Goal: Information Seeking & Learning: Check status

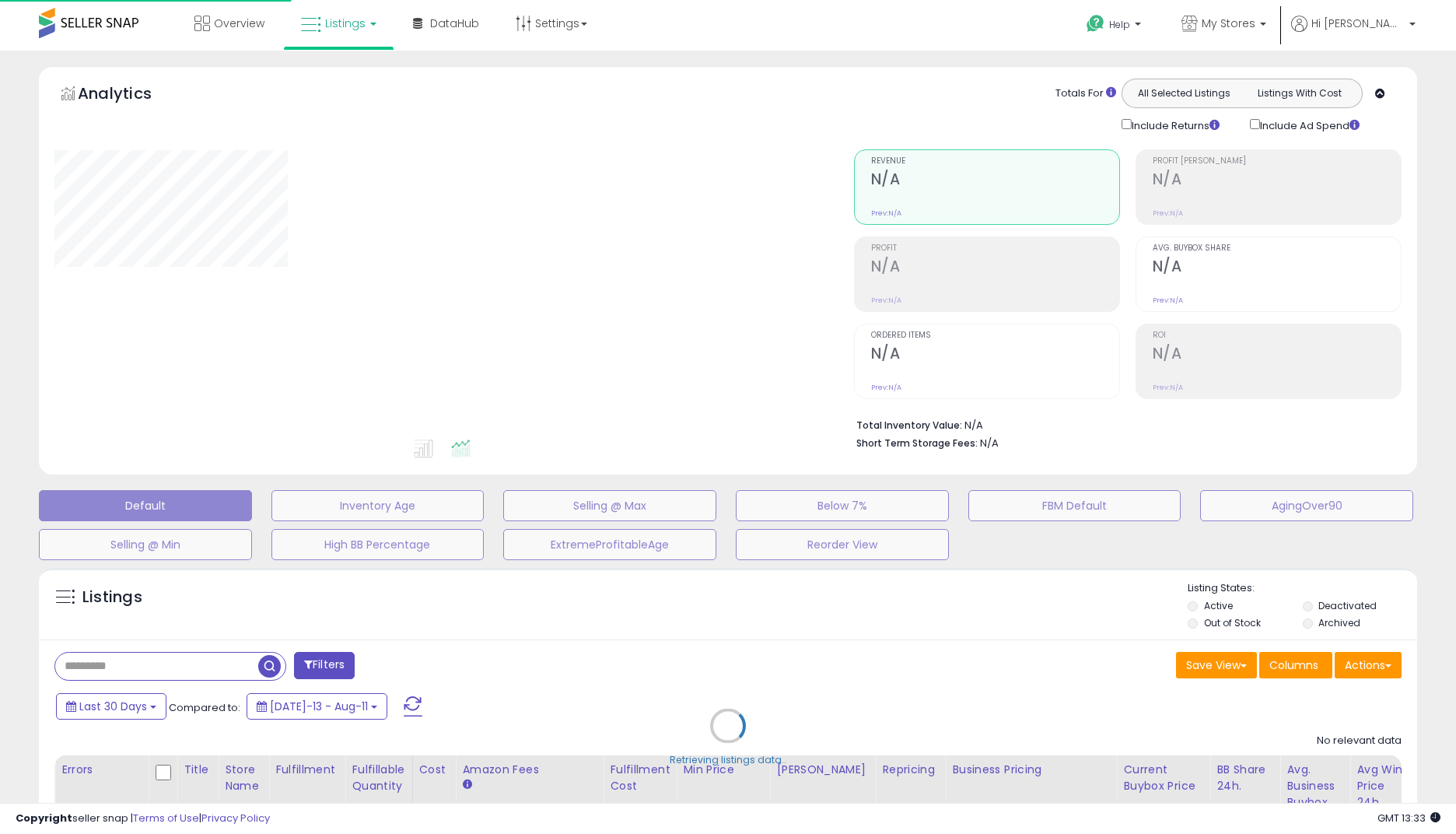
type input "**********"
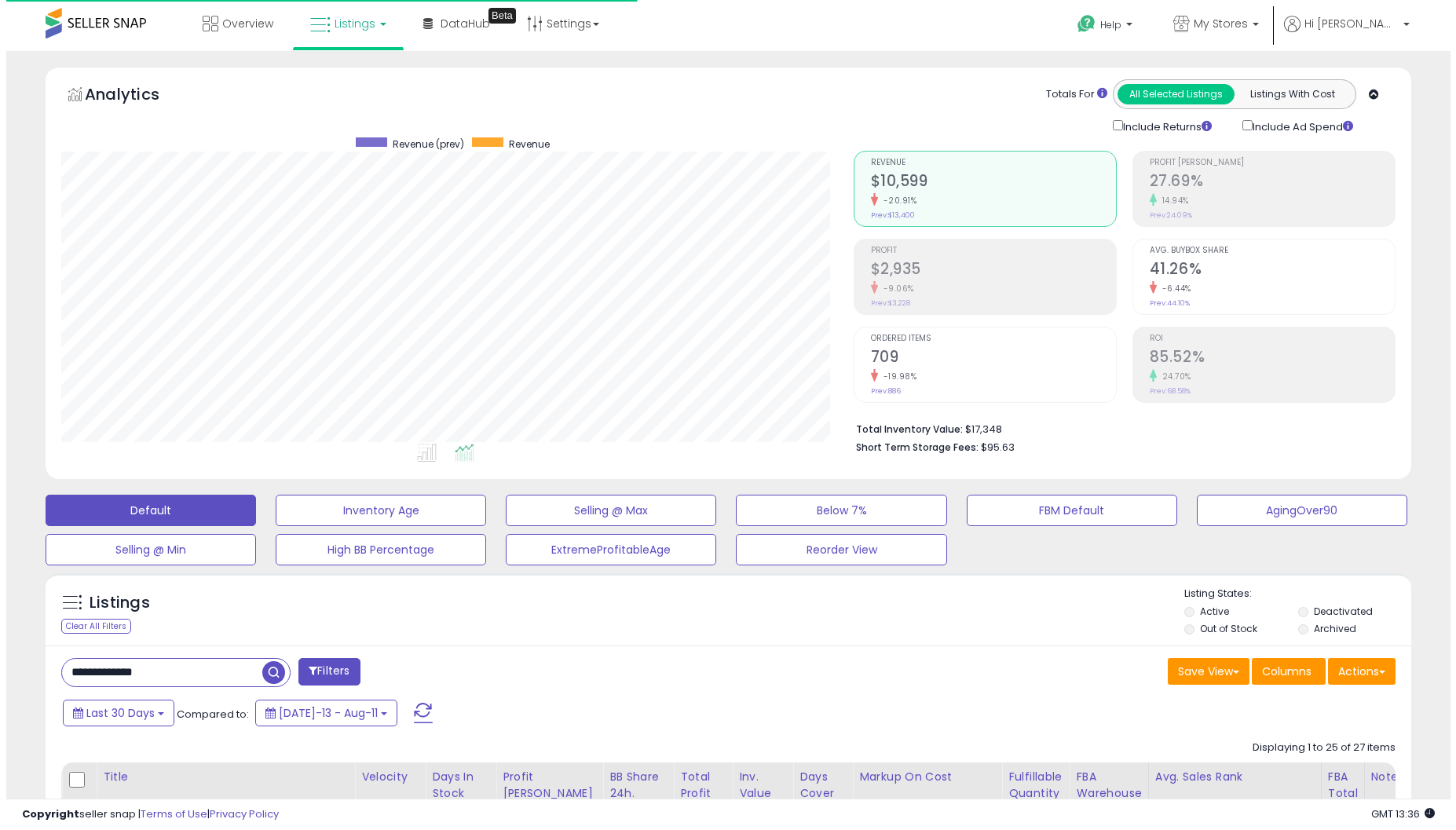
scroll to position [322, 792]
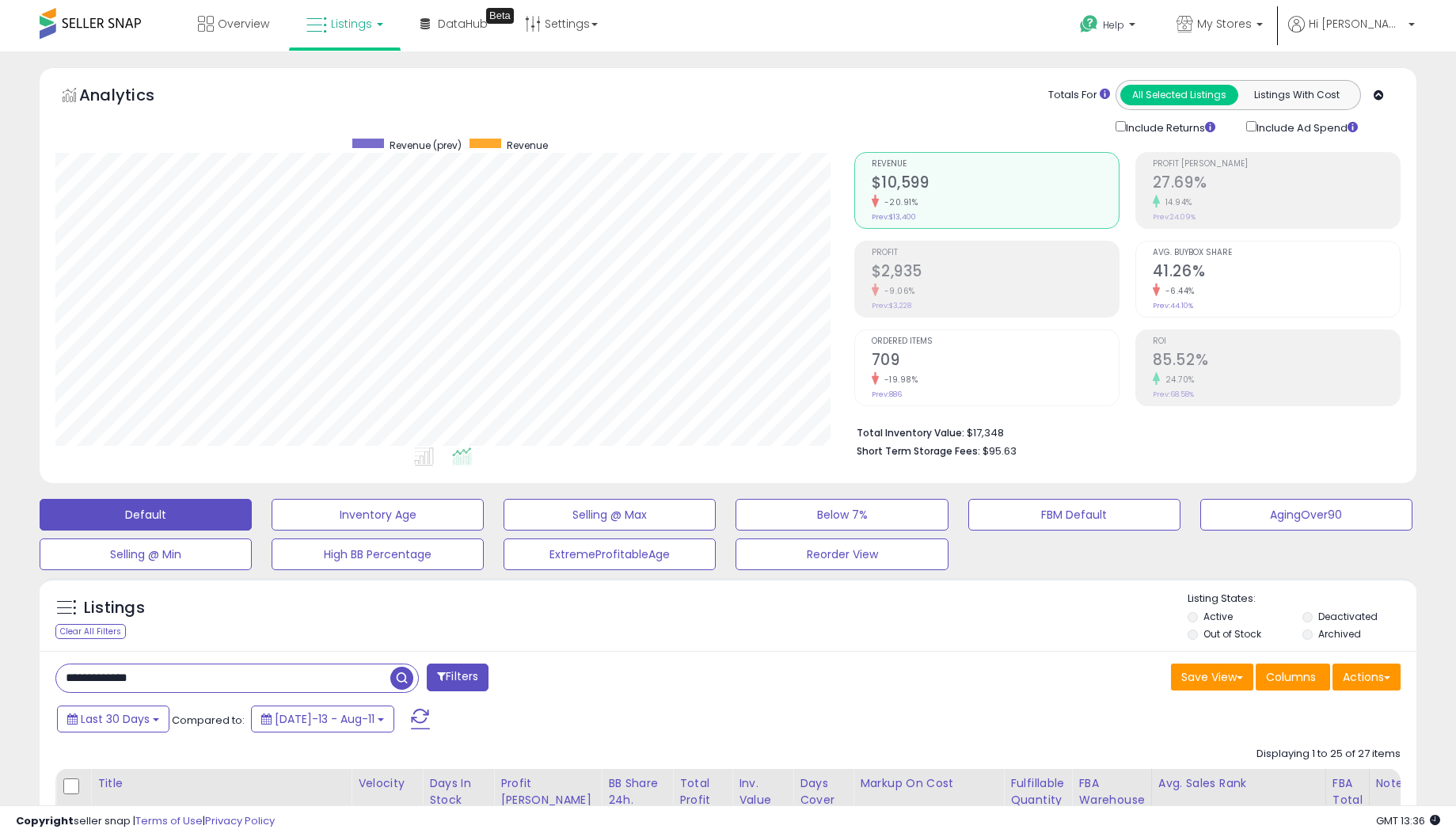
drag, startPoint x: 163, startPoint y: 679, endPoint x: -117, endPoint y: 642, distance: 282.4
click at [0, 642] on html "Unable to login Retrieving listings data.. has not yet accepted the Terms of Us…" at bounding box center [728, 418] width 1456 height 837
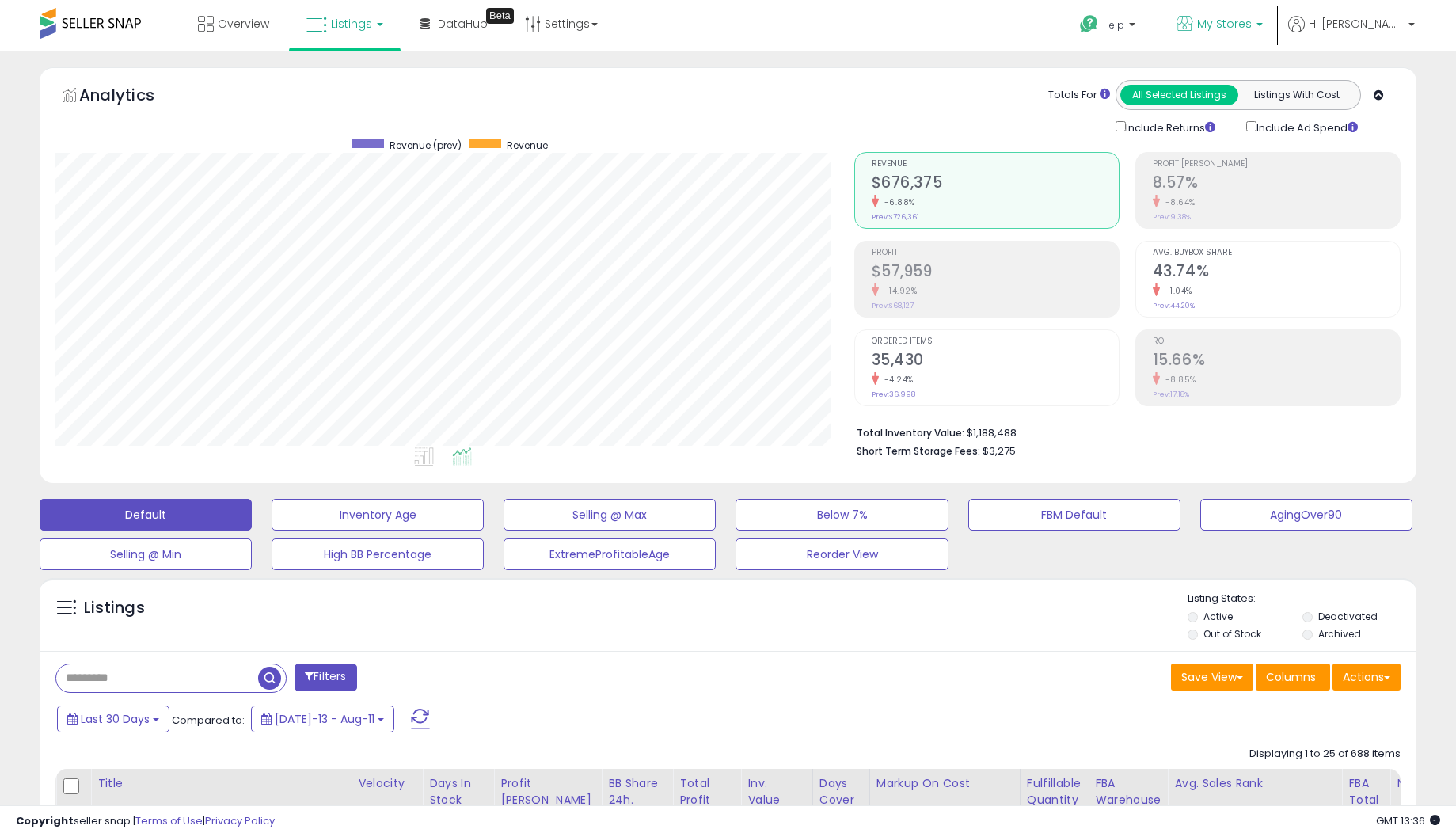
click at [1251, 17] on span "My Stores" at bounding box center [1224, 23] width 55 height 16
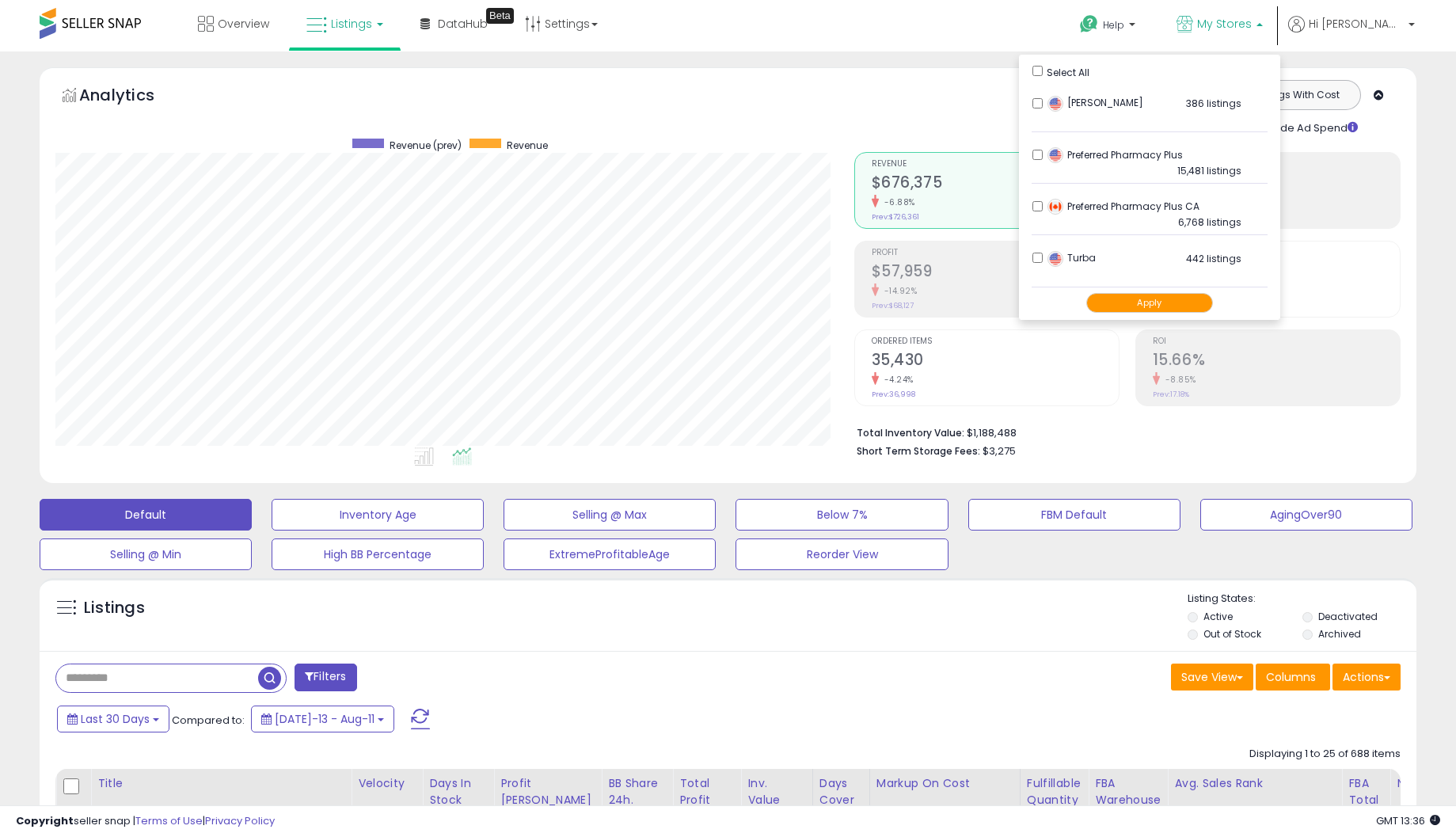
click at [1251, 17] on span "My Stores" at bounding box center [1224, 23] width 55 height 16
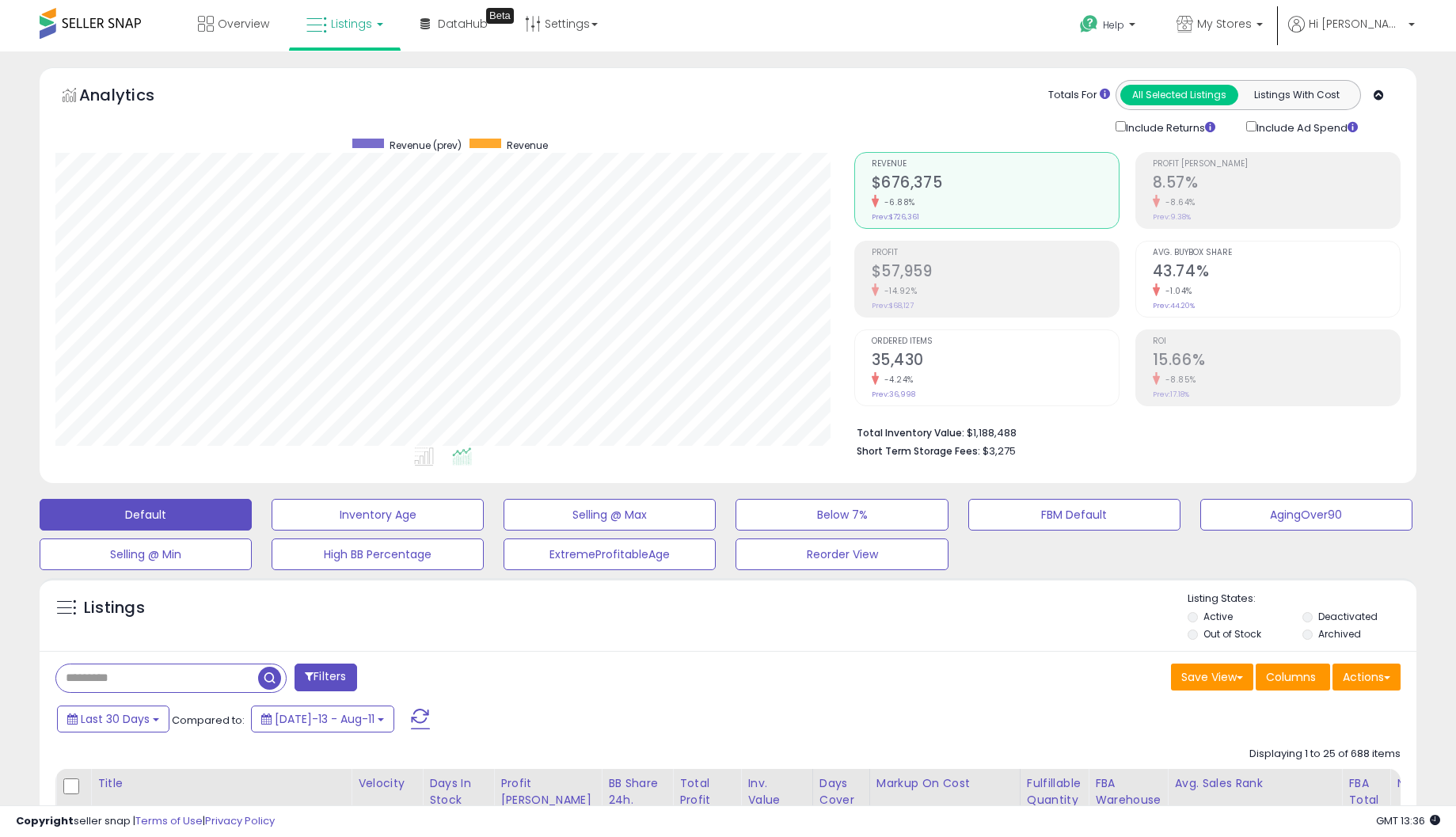
click at [916, 258] on div "Profit $57,959 -14.92% Prev: $68,127" at bounding box center [995, 277] width 247 height 72
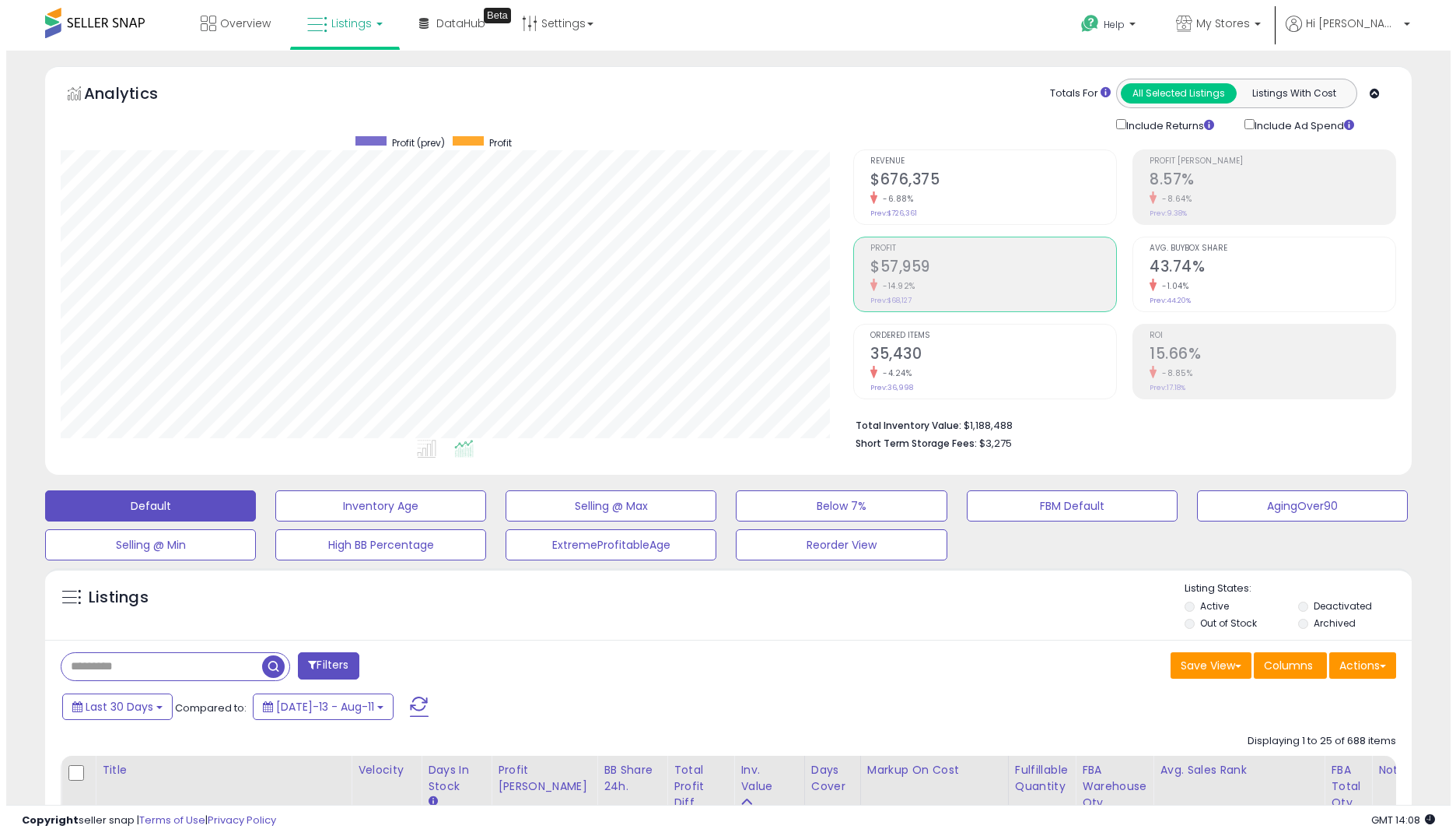
scroll to position [319, 793]
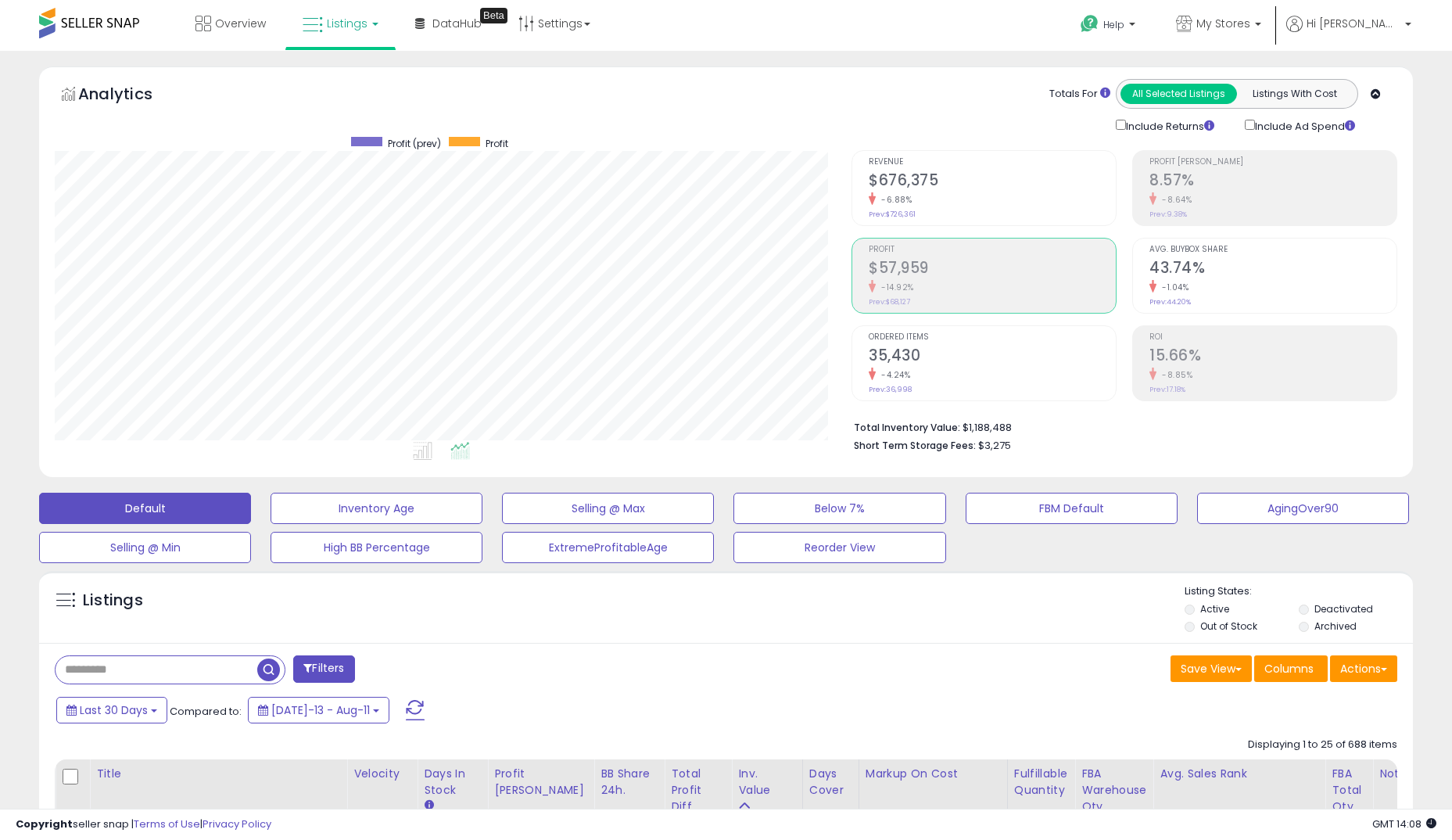
click at [953, 199] on div "-6.88%" at bounding box center [992, 200] width 247 height 15
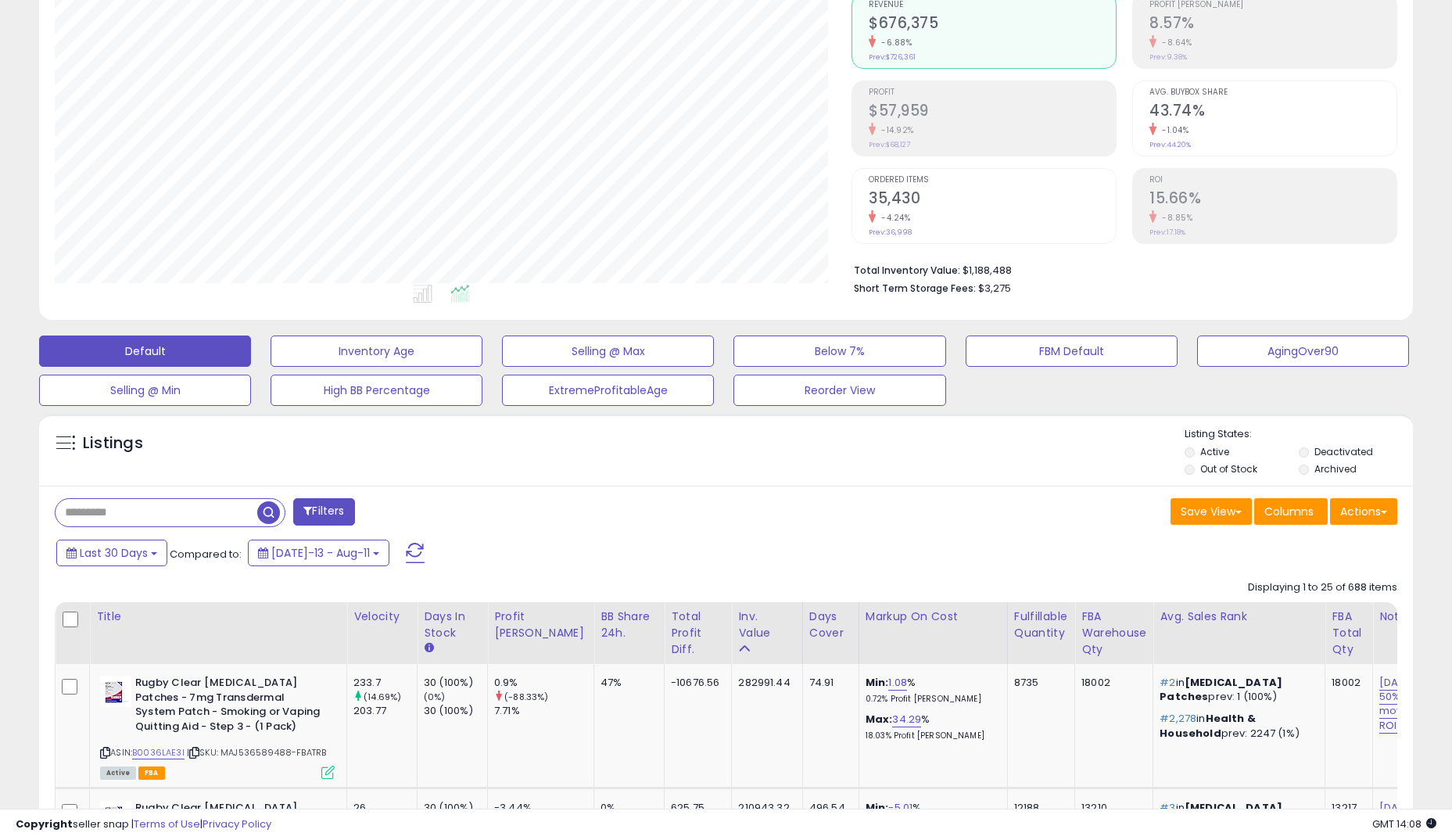
scroll to position [235, 0]
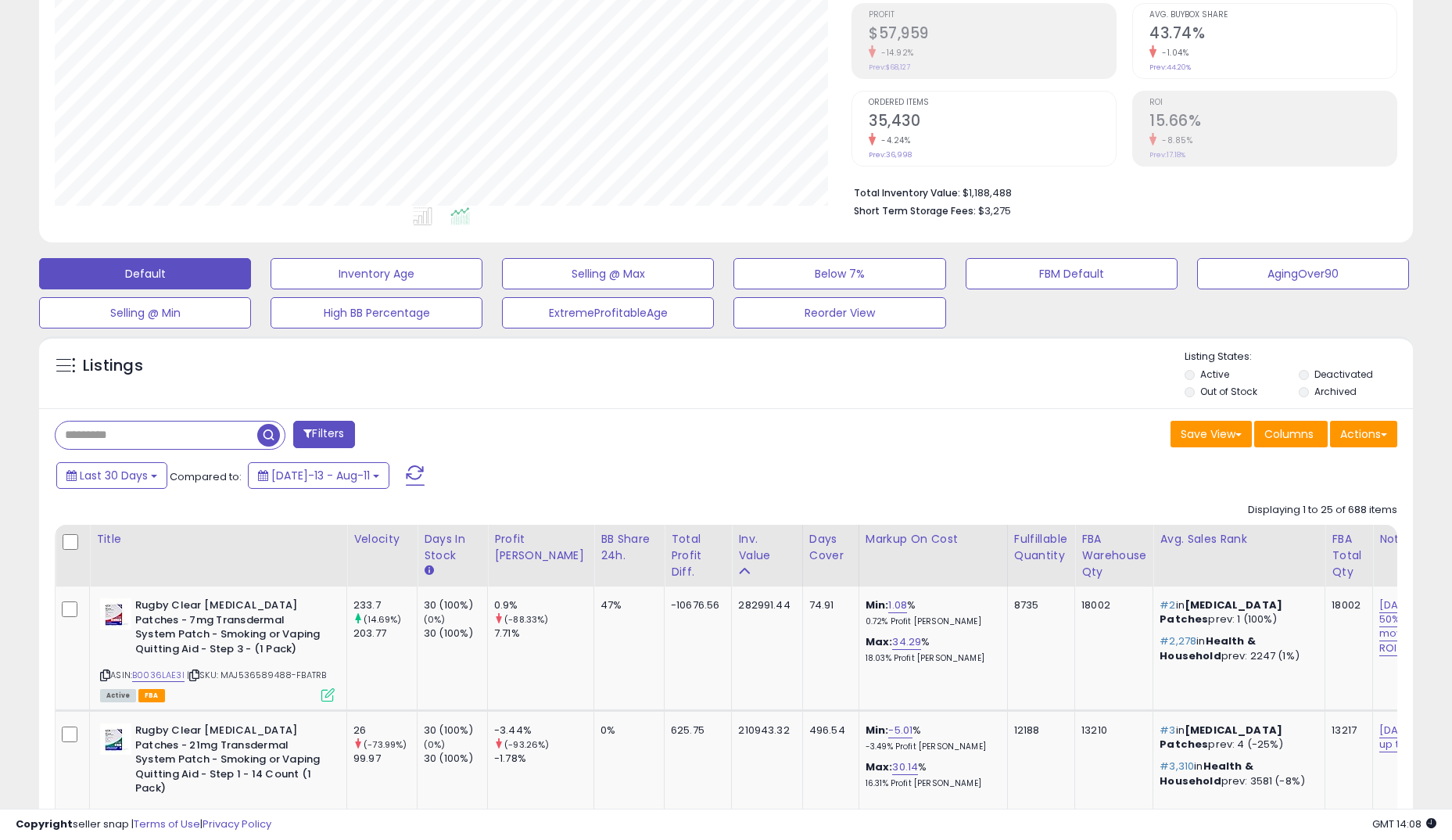
click at [261, 432] on span "button" at bounding box center [269, 435] width 23 height 23
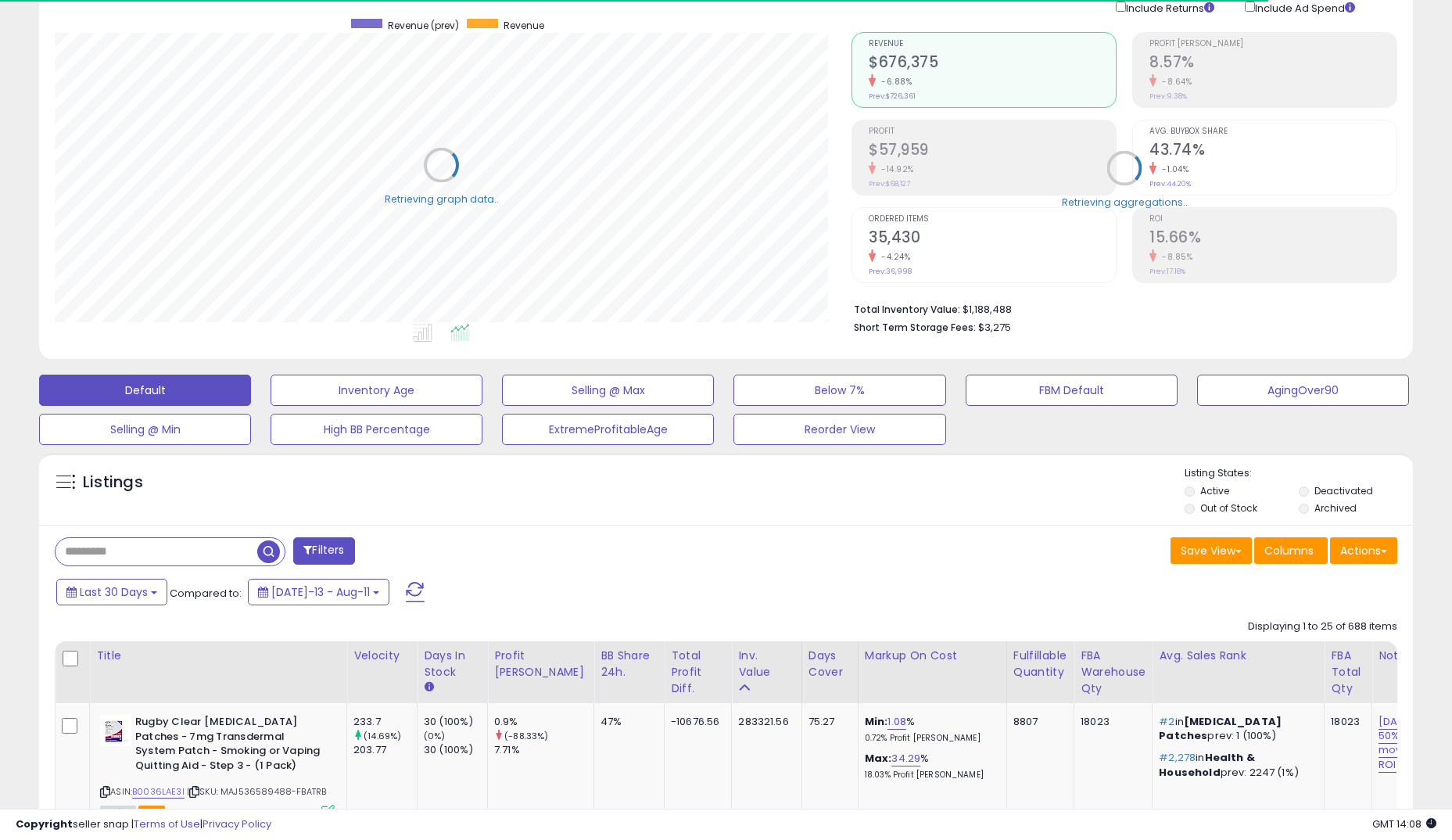
scroll to position [781421, 781090]
click at [163, 554] on input "text" at bounding box center [215, 551] width 319 height 27
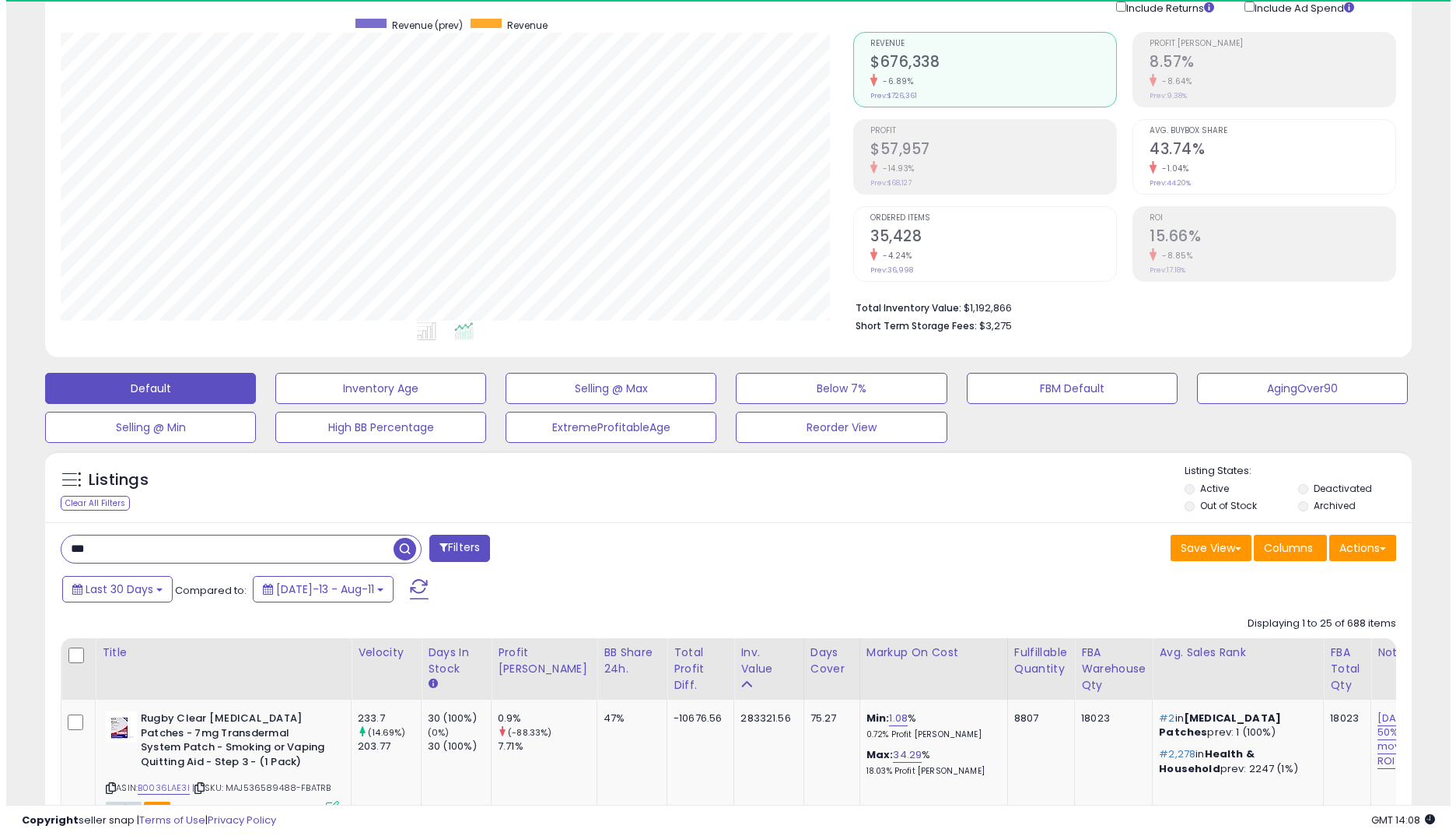
scroll to position [319, 793]
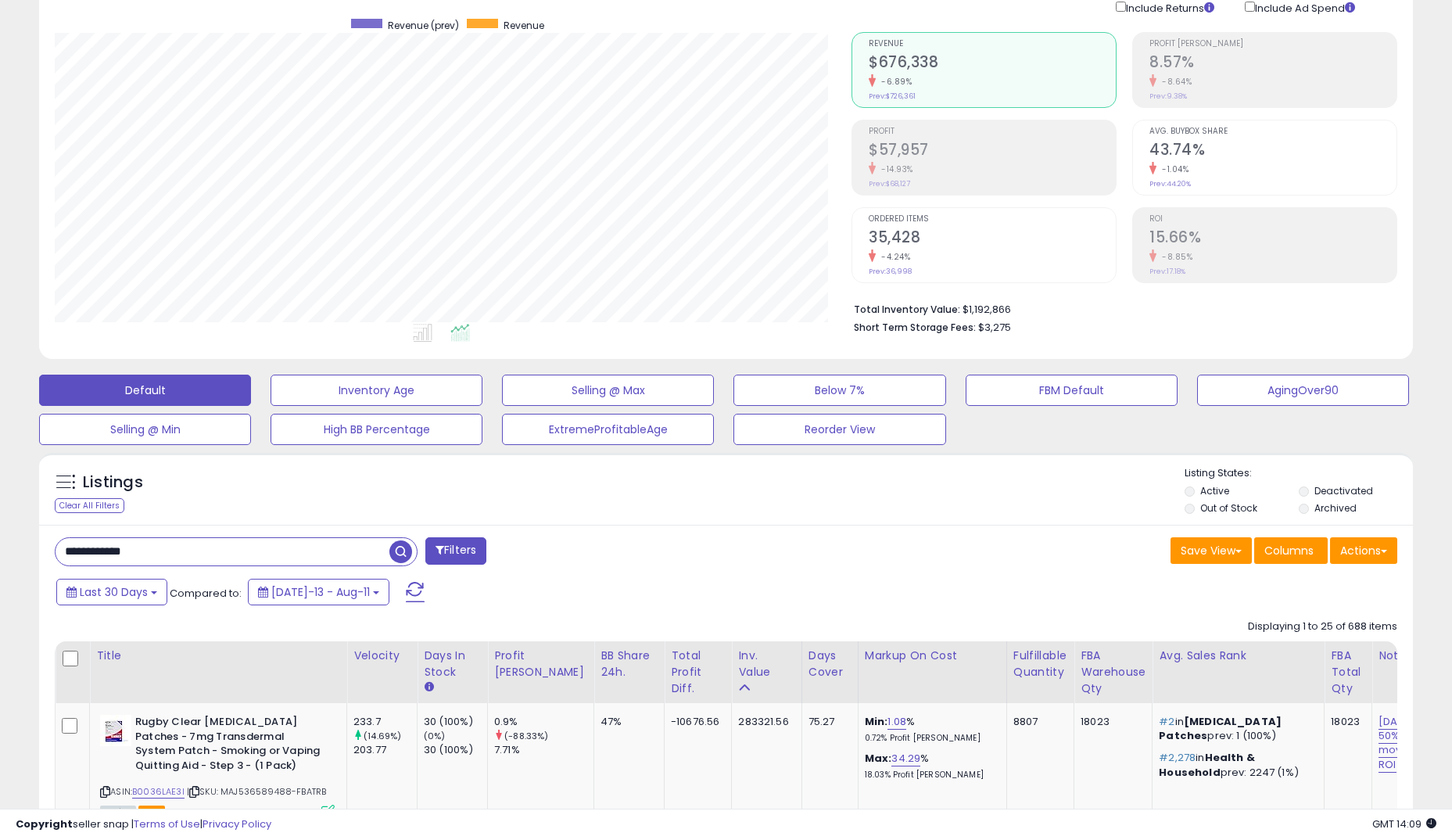
type input "**********"
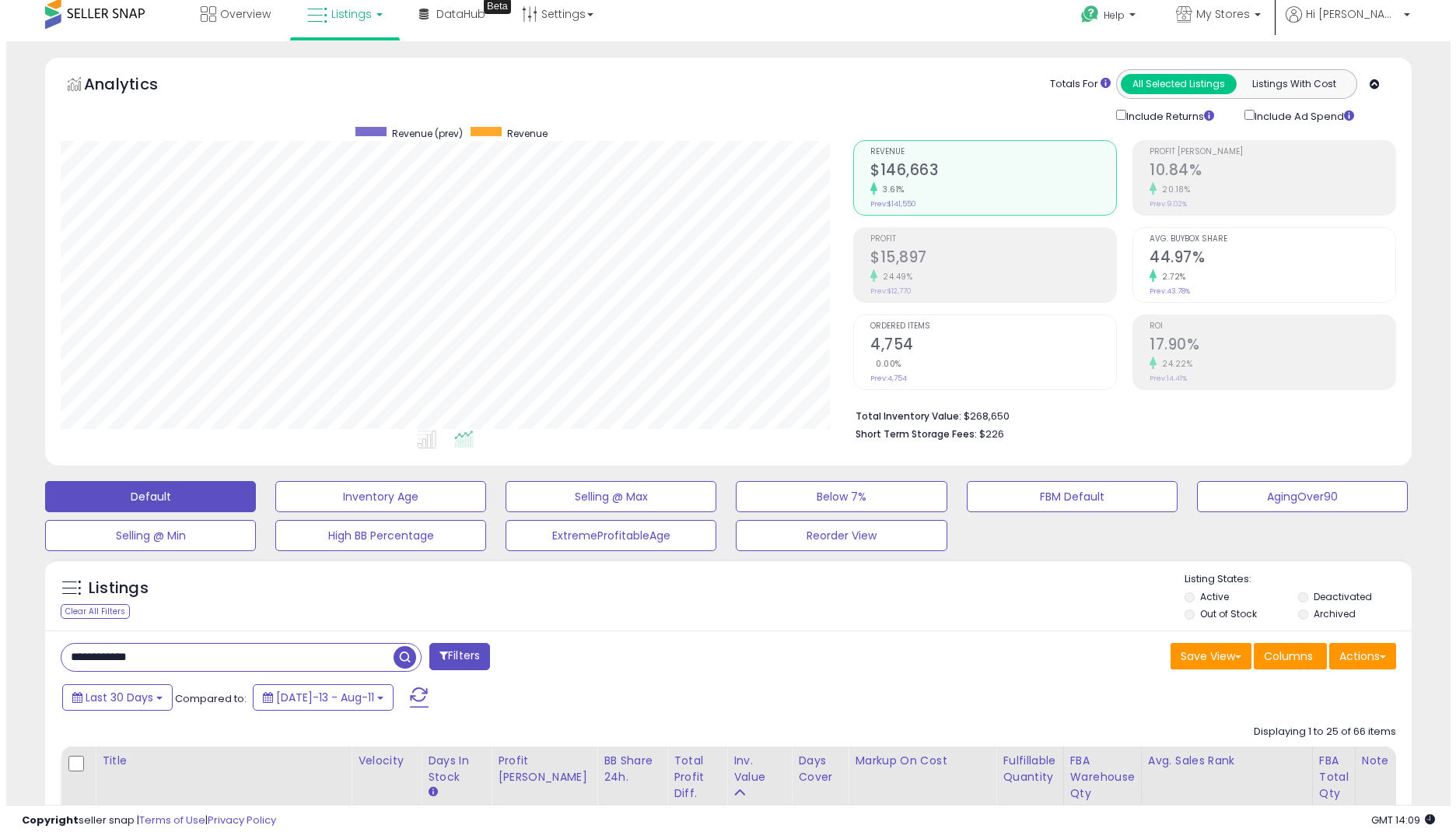
scroll to position [0, 0]
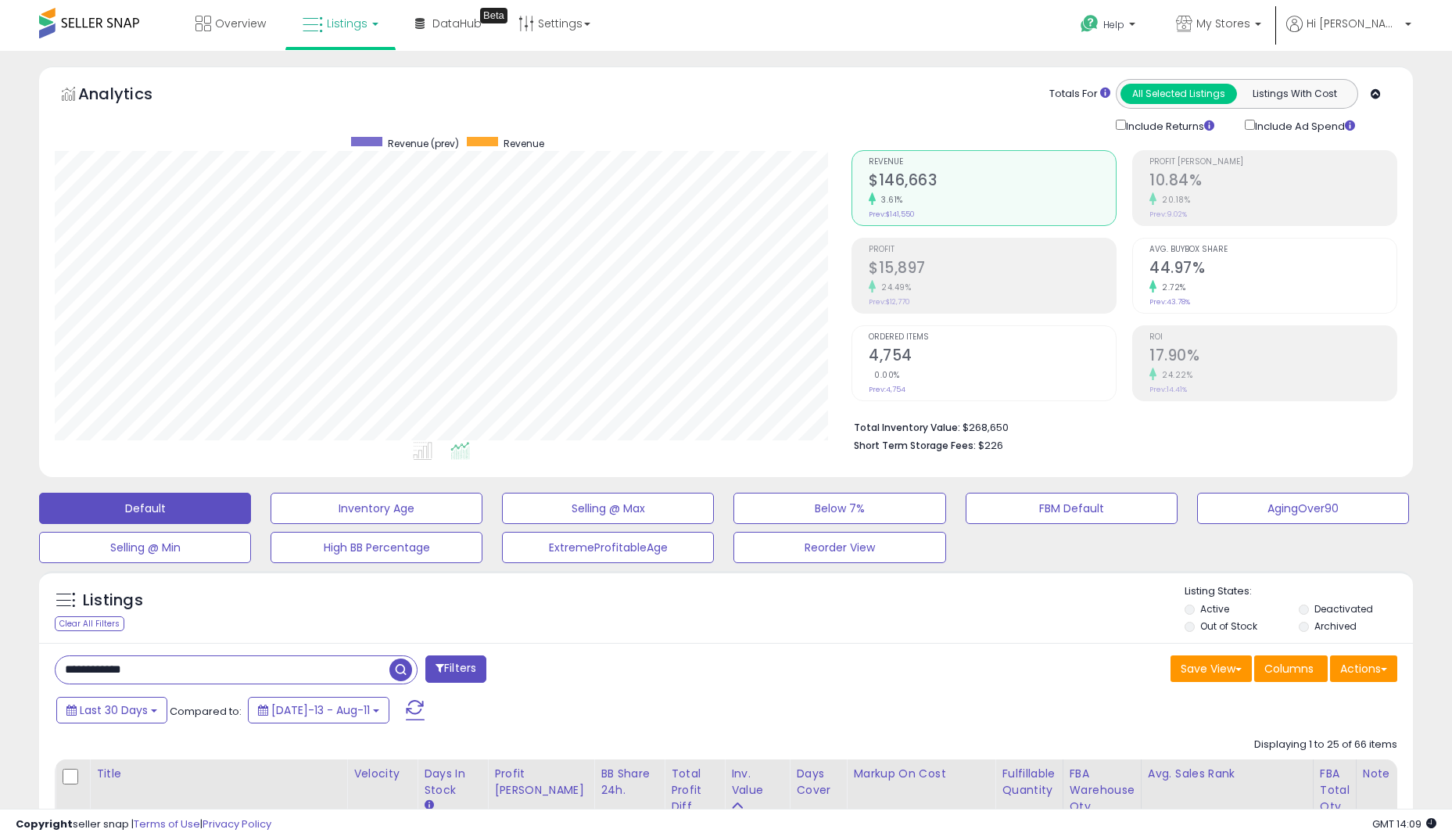
click at [903, 259] on h2 "$15,897" at bounding box center [992, 269] width 247 height 21
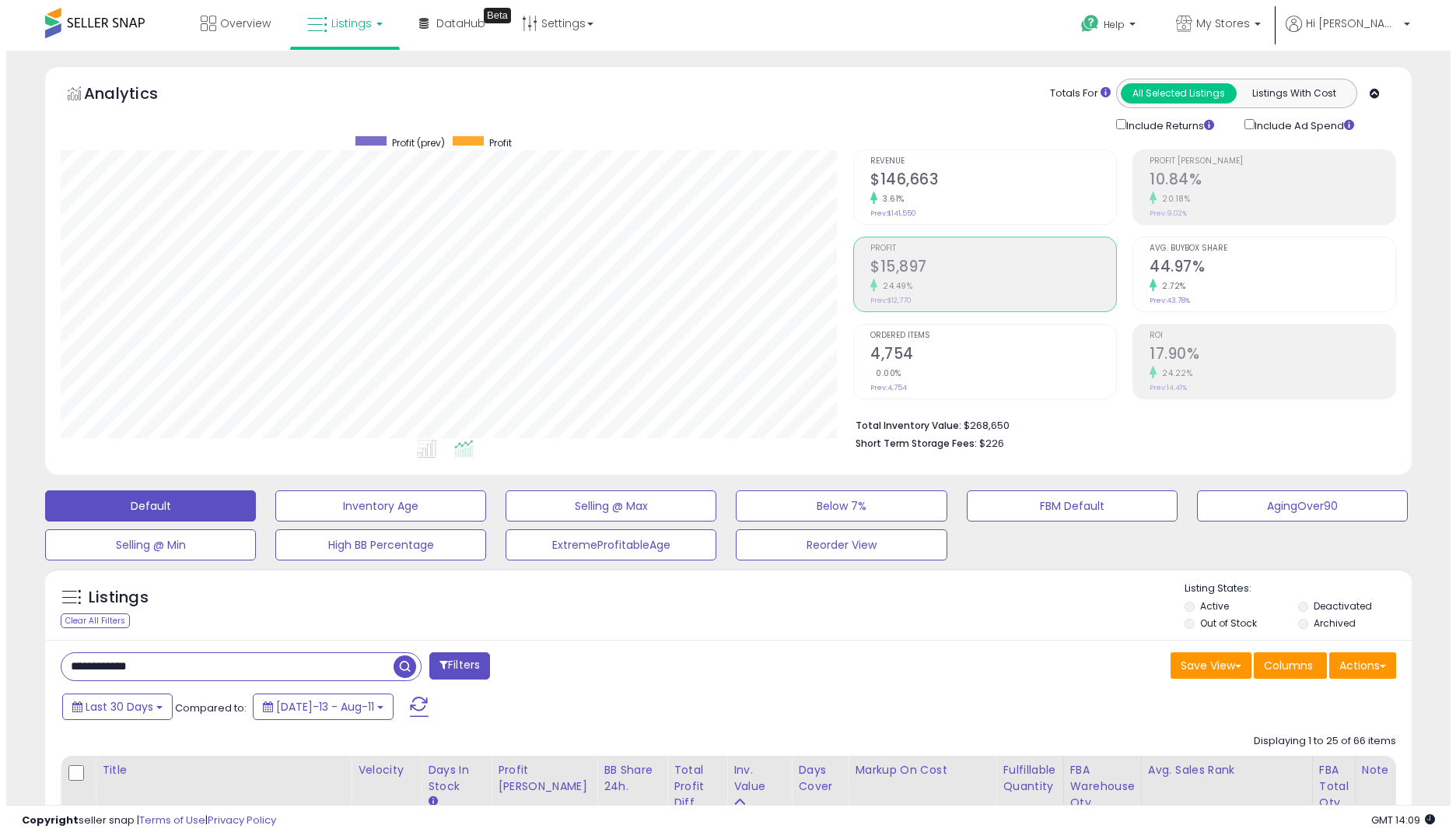
scroll to position [777700, 777088]
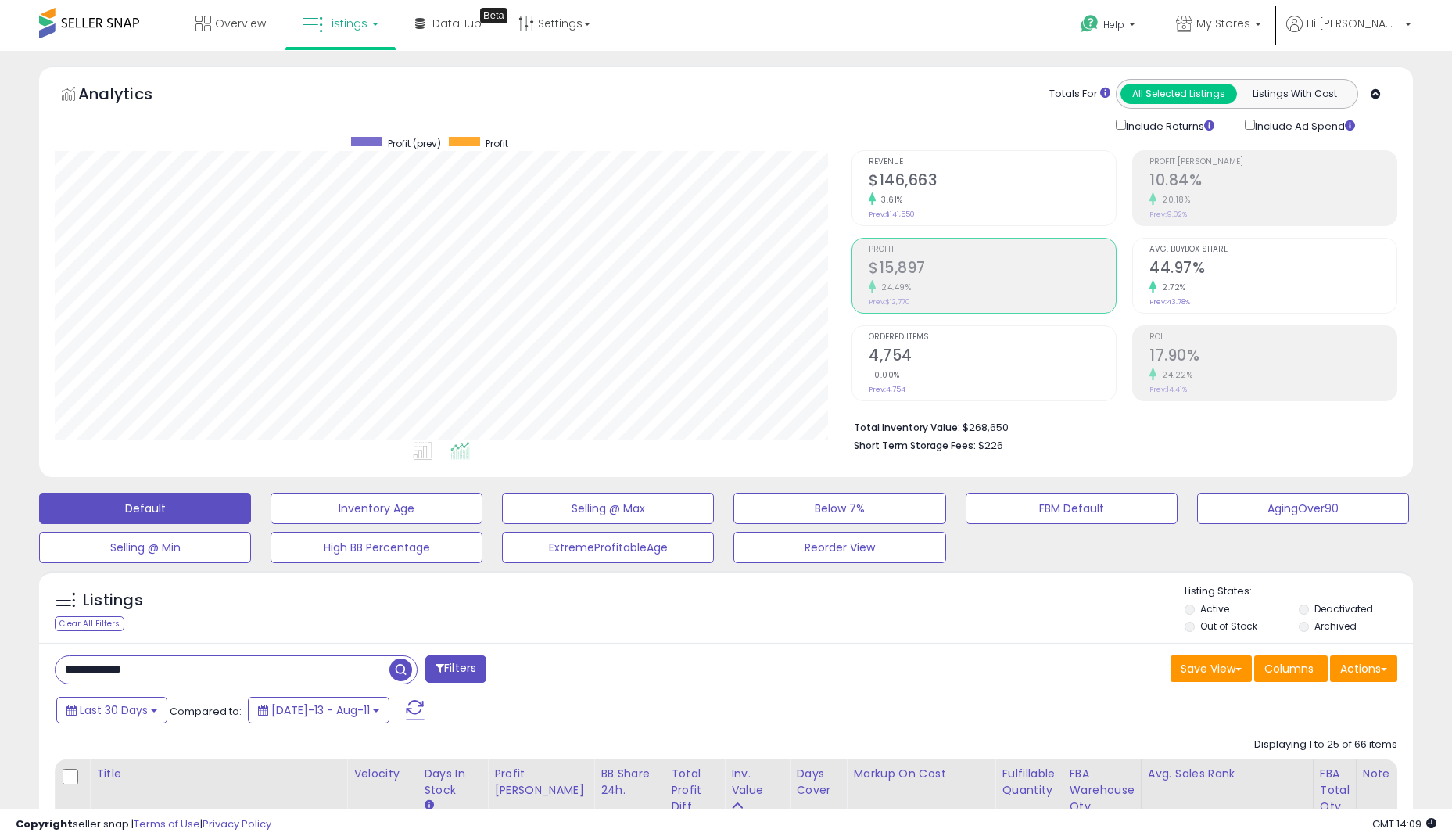
click at [927, 381] on div "0.00%" at bounding box center [992, 374] width 247 height 15
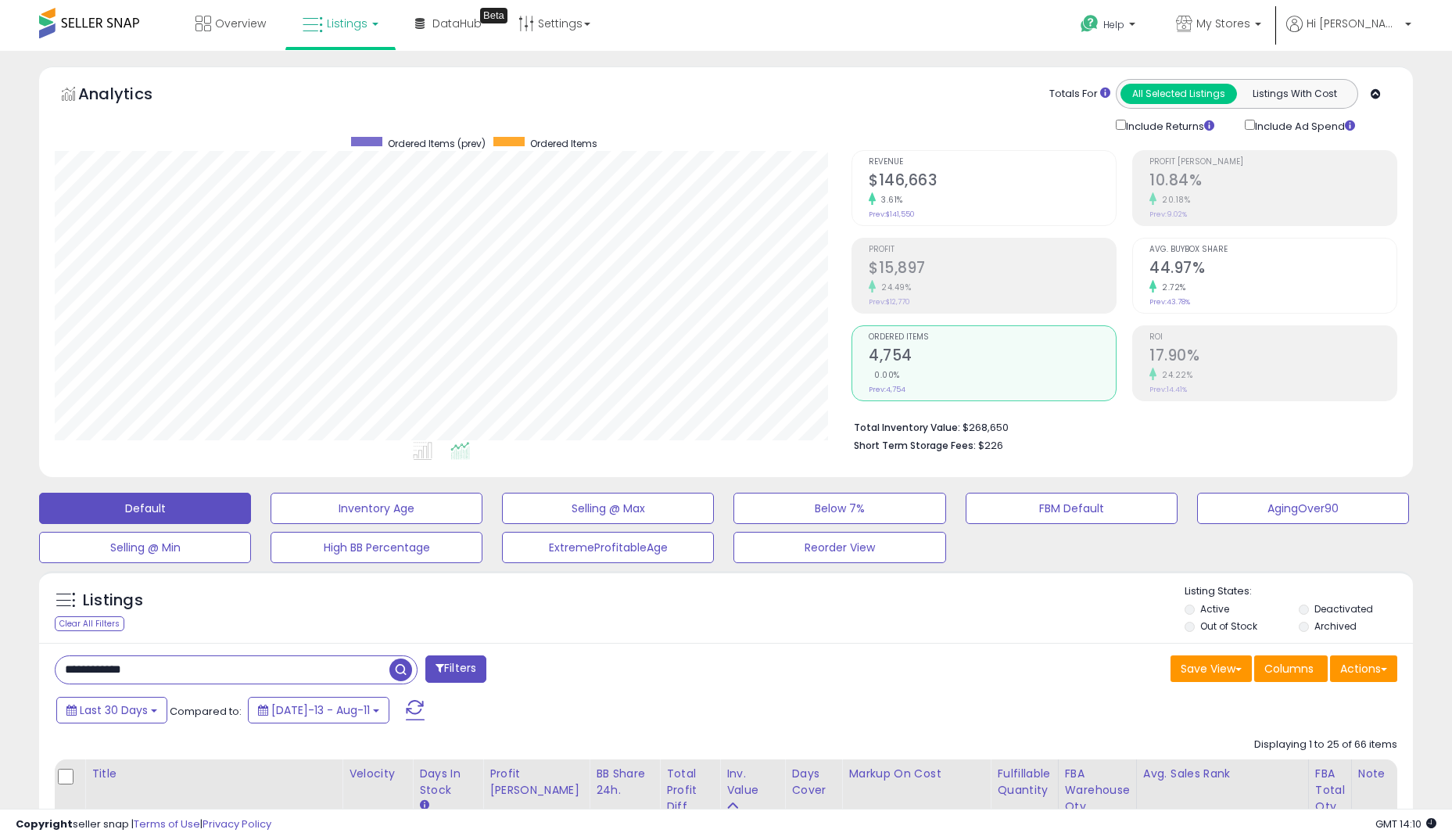
scroll to position [0, 6]
